Goal: Transaction & Acquisition: Book appointment/travel/reservation

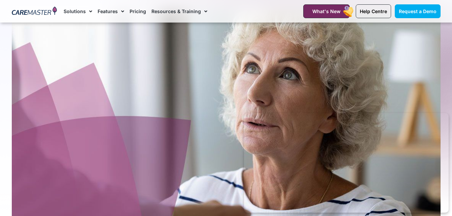
scroll to position [81, 0]
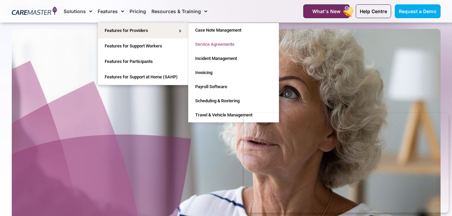
click at [206, 44] on link "Service Agreements" at bounding box center [233, 44] width 90 height 14
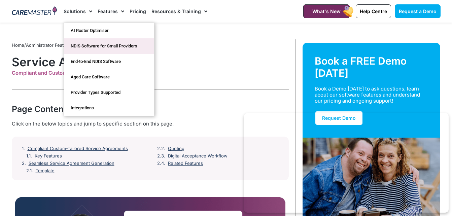
click at [86, 45] on link "NDIS Software for Small Providers" at bounding box center [109, 45] width 90 height 15
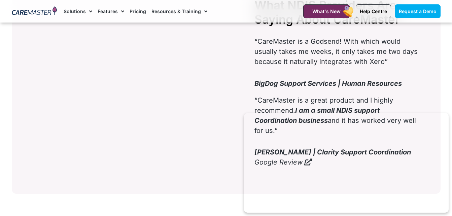
scroll to position [1804, 0]
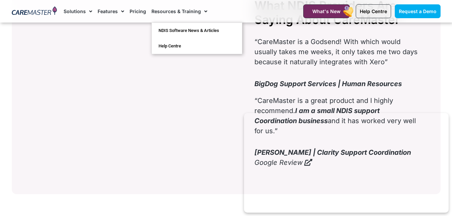
click at [203, 12] on span "Menu" at bounding box center [204, 11] width 6 height 11
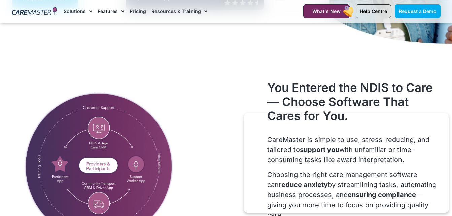
scroll to position [203, 0]
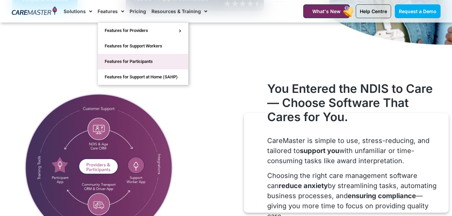
click at [142, 60] on link "Features for Participants" at bounding box center [143, 61] width 90 height 15
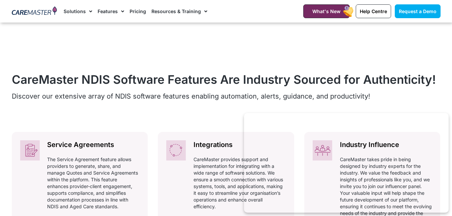
scroll to position [237, 0]
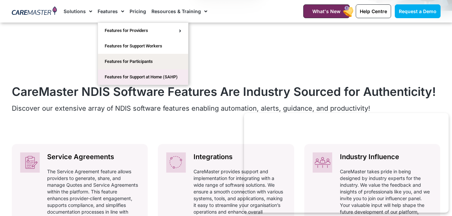
click at [129, 76] on link "Features for Support at Home (SAHP)" at bounding box center [143, 76] width 90 height 15
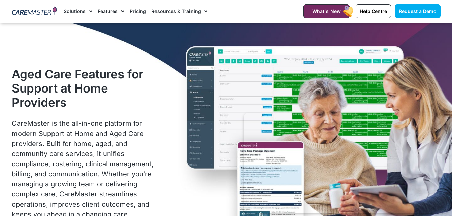
scroll to position [33, 0]
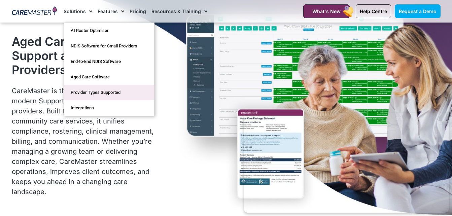
click at [88, 90] on link "Provider Types Supported" at bounding box center [109, 92] width 90 height 15
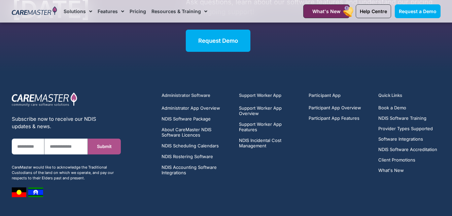
scroll to position [3486, 0]
click at [324, 116] on span "Participant App Features" at bounding box center [334, 117] width 51 height 5
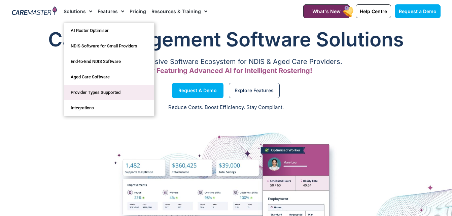
click at [88, 89] on link "Provider Types Supported" at bounding box center [109, 92] width 90 height 15
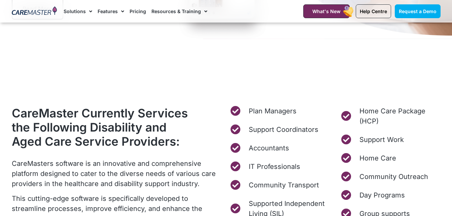
scroll to position [212, 0]
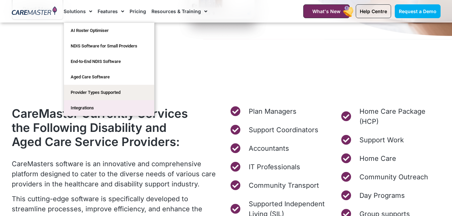
click at [89, 110] on link "Integrations" at bounding box center [109, 107] width 90 height 15
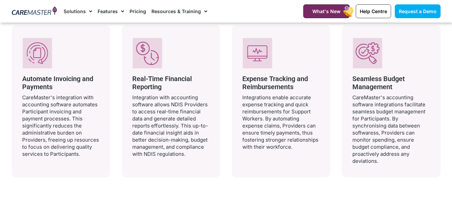
scroll to position [639, 0]
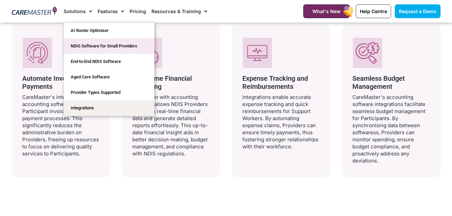
click at [90, 43] on link "NDIS Software for Small Providers" at bounding box center [109, 45] width 90 height 15
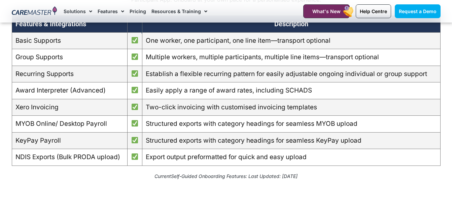
scroll to position [611, 0]
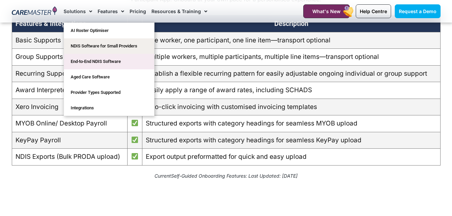
click at [91, 60] on link "End-to-End NDIS Software" at bounding box center [109, 61] width 90 height 15
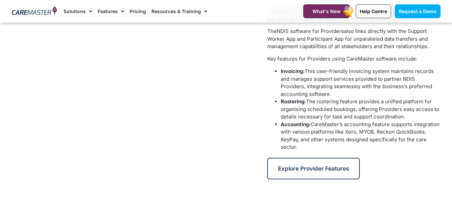
scroll to position [235, 0]
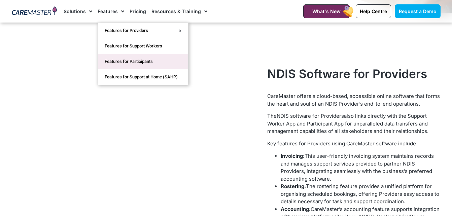
click at [123, 62] on link "Features for Participants" at bounding box center [143, 61] width 90 height 15
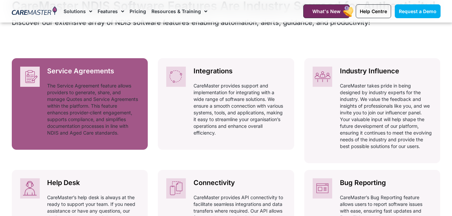
scroll to position [323, 0]
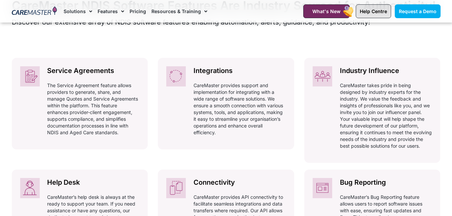
click at [366, 13] on span "Help Centre" at bounding box center [373, 11] width 27 height 6
click at [417, 12] on span "Request a Demo" at bounding box center [418, 11] width 38 height 6
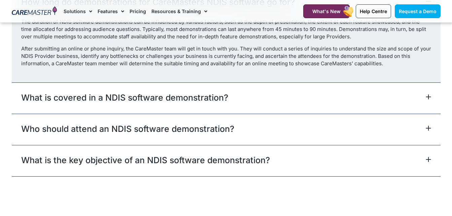
scroll to position [578, 0]
click at [428, 97] on icon at bounding box center [428, 97] width 4 height 4
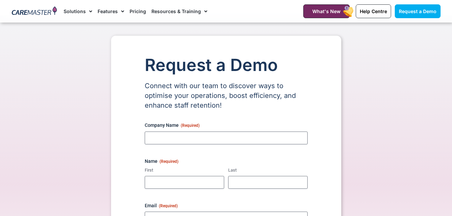
scroll to position [0, 0]
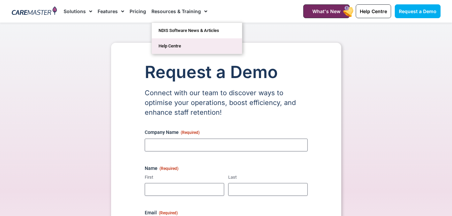
click at [163, 44] on link "Help Centre" at bounding box center [197, 45] width 90 height 15
